Goal: Task Accomplishment & Management: Complete application form

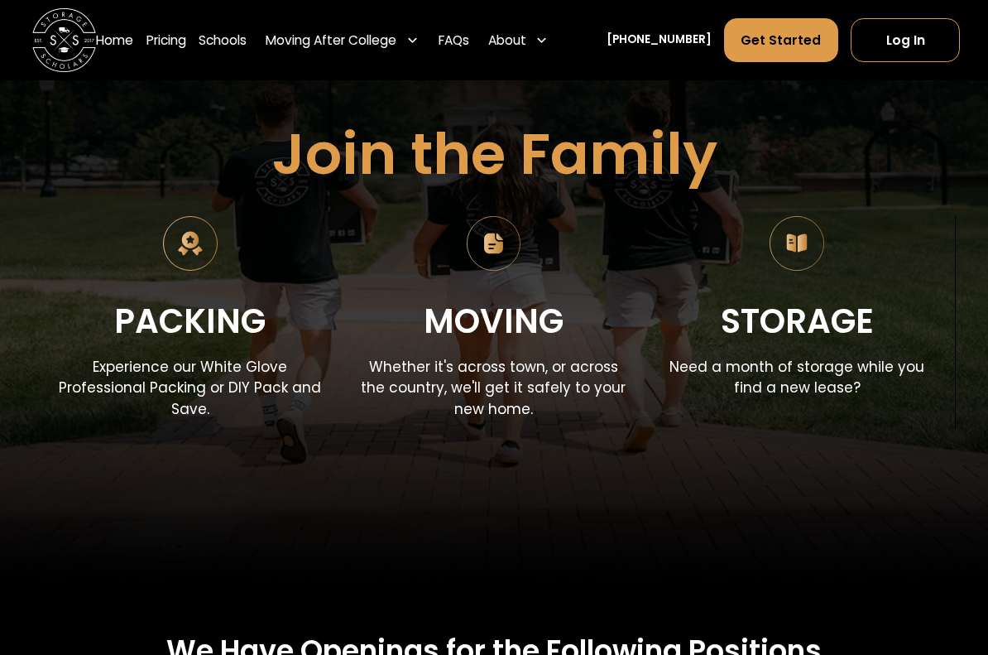
scroll to position [163, 0]
click at [493, 256] on img at bounding box center [494, 243] width 55 height 55
click at [500, 238] on img at bounding box center [494, 243] width 55 height 55
click at [522, 398] on p "Whether it's across town, or across the country, we'll get it safely to your ne…" at bounding box center [493, 389] width 265 height 64
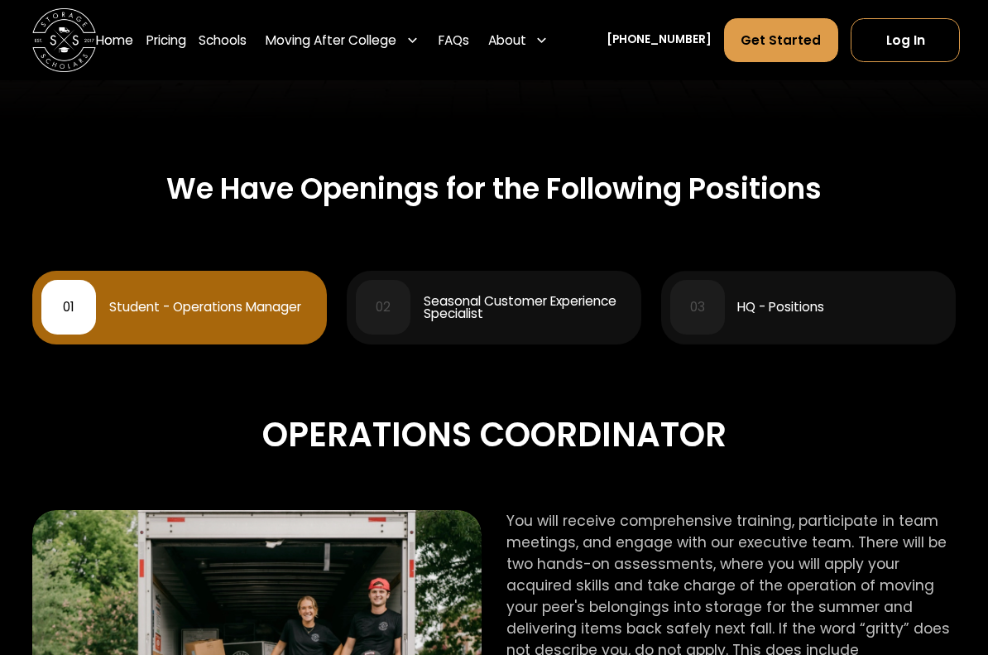
scroll to position [626, 0]
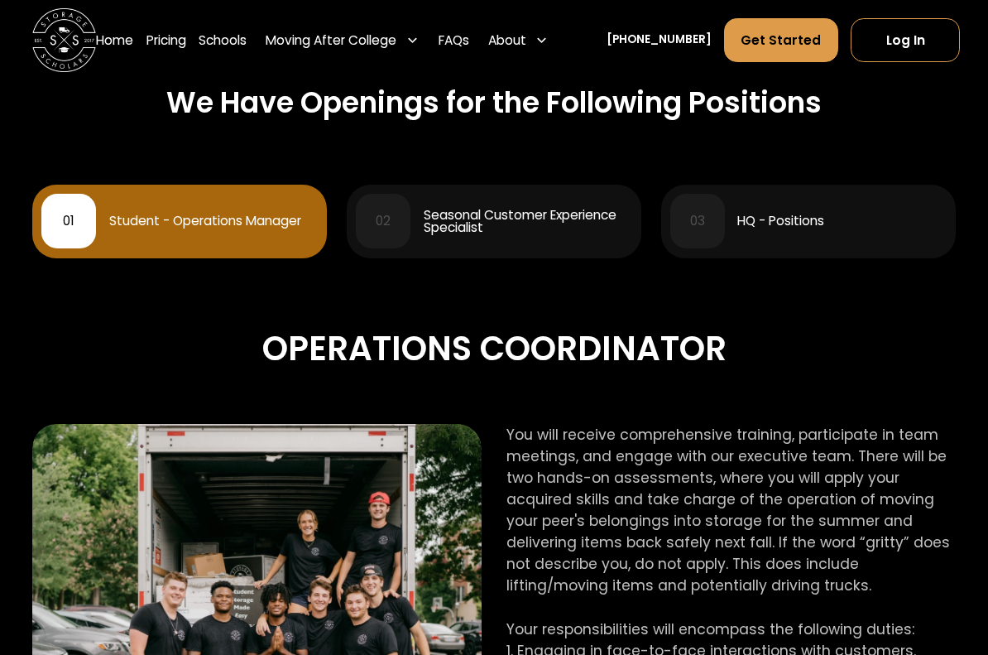
scroll to position [711, 0]
click at [815, 225] on div "HQ - Positions" at bounding box center [781, 220] width 87 height 12
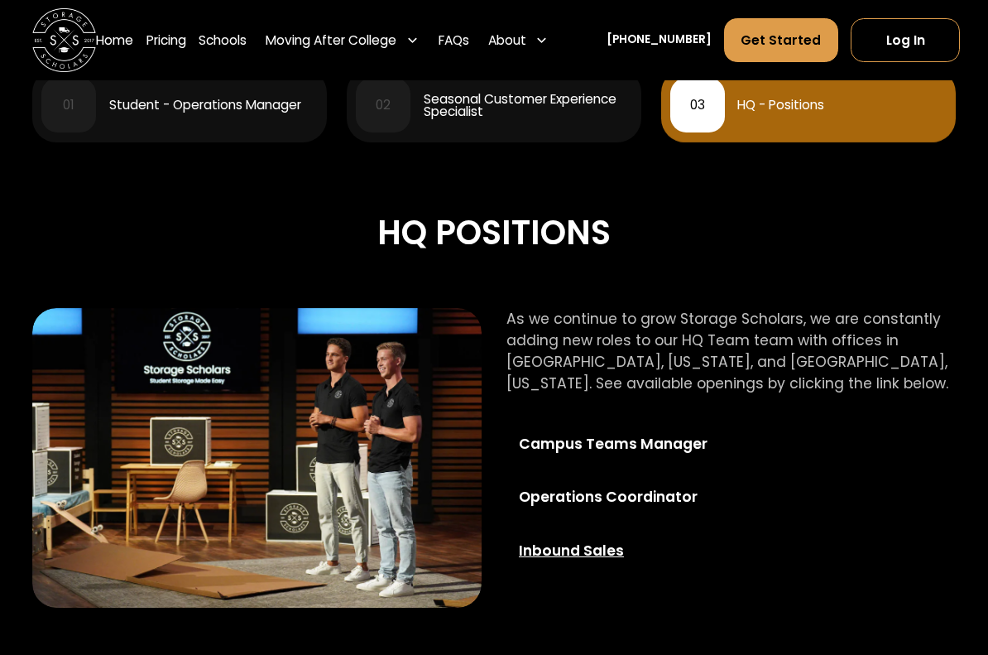
scroll to position [827, 0]
click at [588, 554] on div "Inbound Sales" at bounding box center [634, 551] width 231 height 22
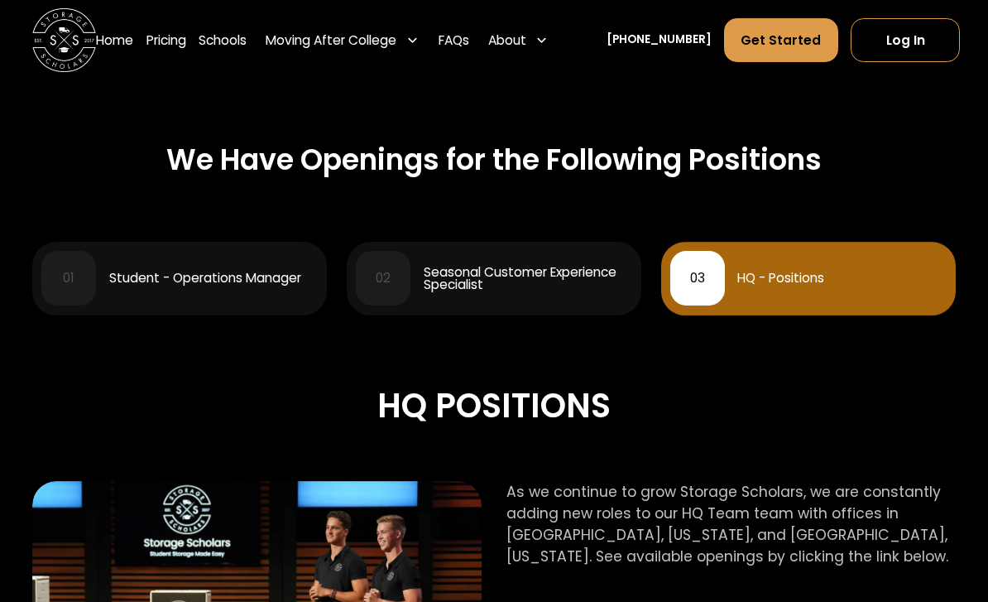
scroll to position [653, 0]
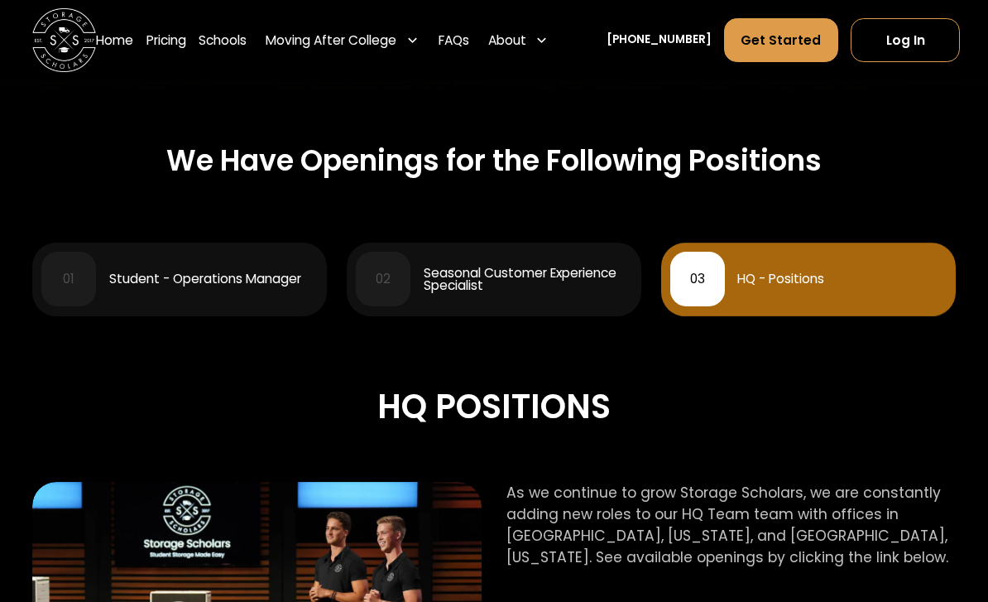
click at [550, 279] on div "Seasonal Customer Experience Specialist" at bounding box center [528, 280] width 209 height 26
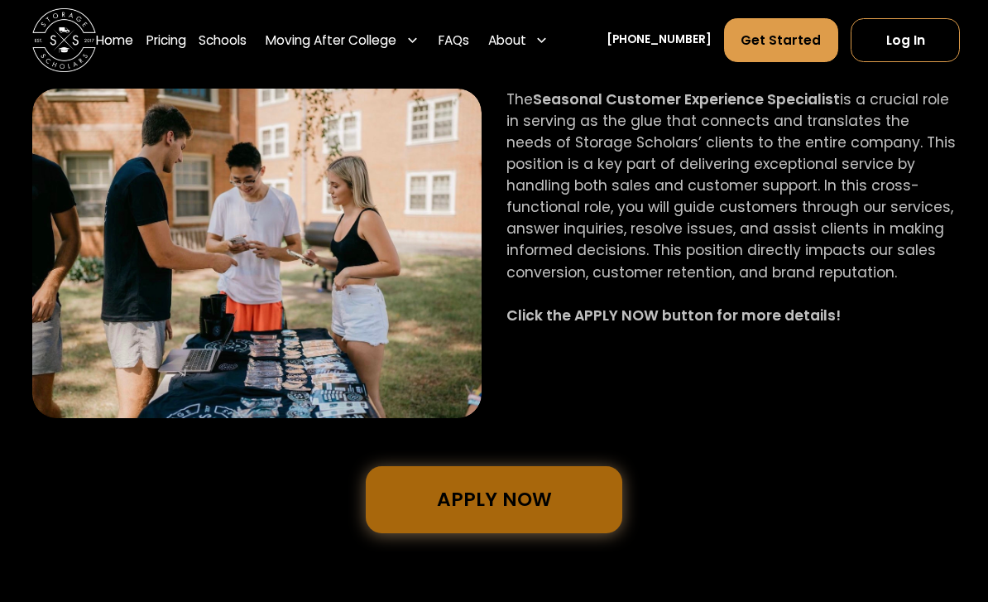
scroll to position [1046, 0]
click at [567, 493] on link "Apply Now" at bounding box center [494, 499] width 257 height 67
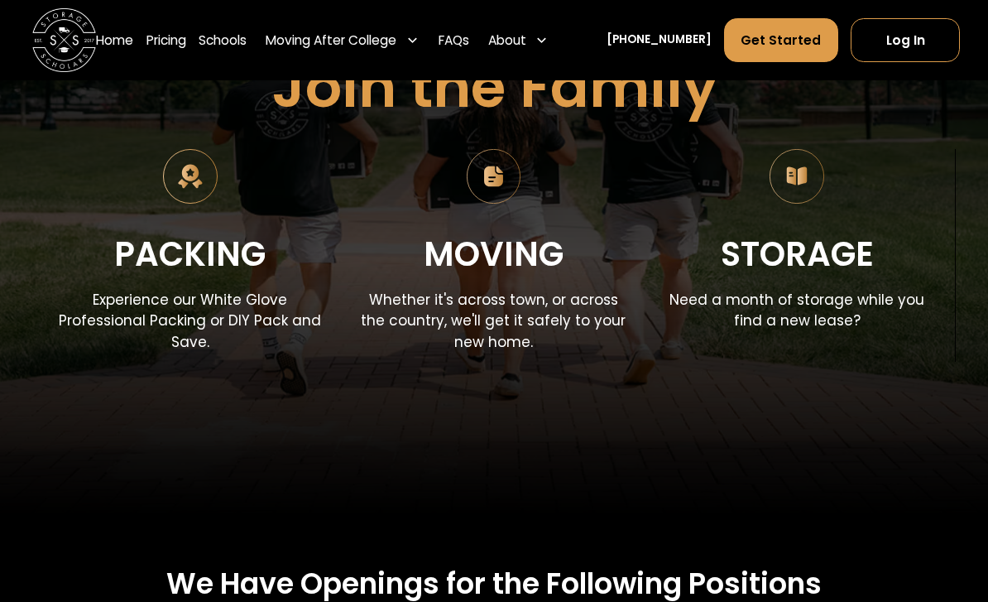
scroll to position [227, 0]
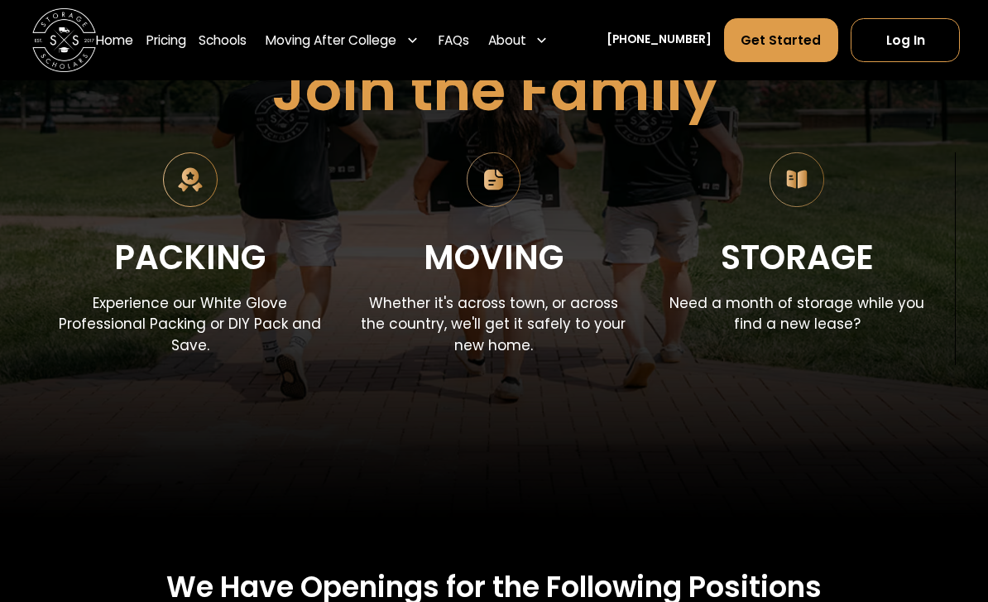
click at [201, 229] on div "Packing Experience our White Glove Professional Packing or DIY Pack and Save." at bounding box center [190, 258] width 265 height 213
click at [202, 277] on div "Packing" at bounding box center [189, 257] width 151 height 53
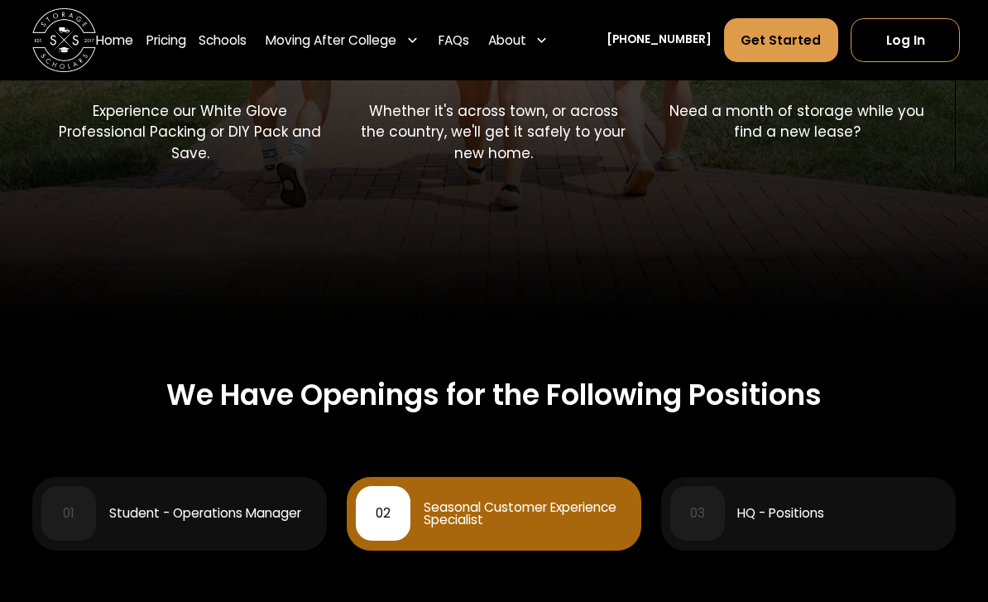
scroll to position [421, 0]
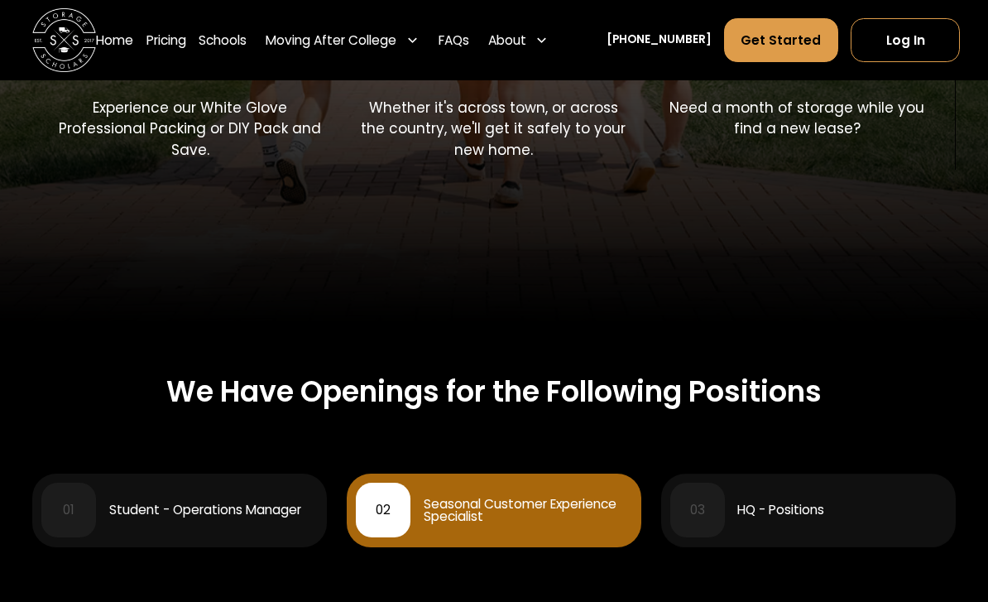
click at [202, 506] on div "Student - Operations Manager" at bounding box center [205, 510] width 192 height 12
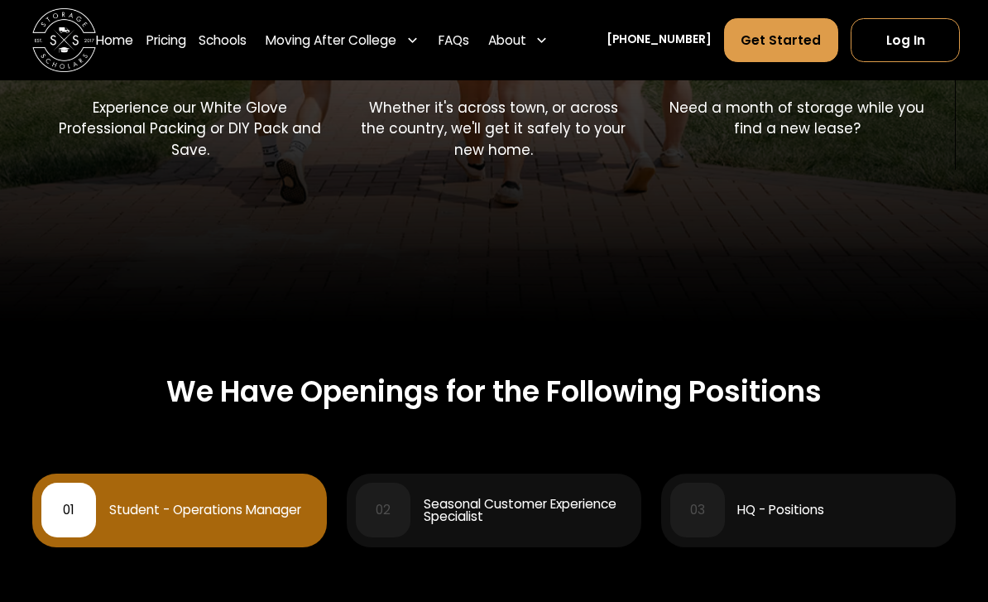
scroll to position [422, 0]
click at [573, 517] on div "Seasonal Customer Experience Specialist" at bounding box center [528, 511] width 209 height 26
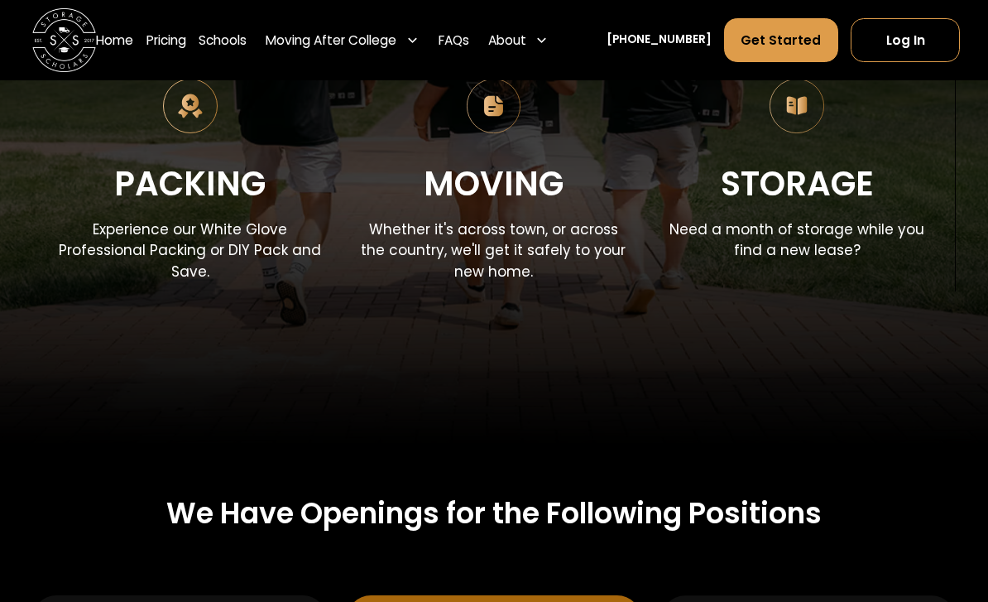
scroll to position [283, 0]
